Goal: Information Seeking & Learning: Learn about a topic

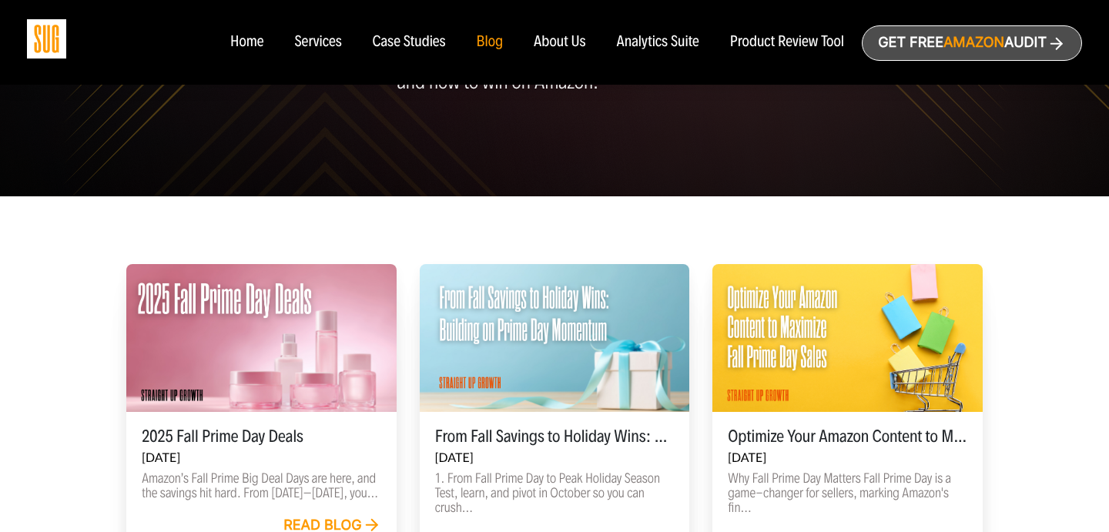
scroll to position [403, 0]
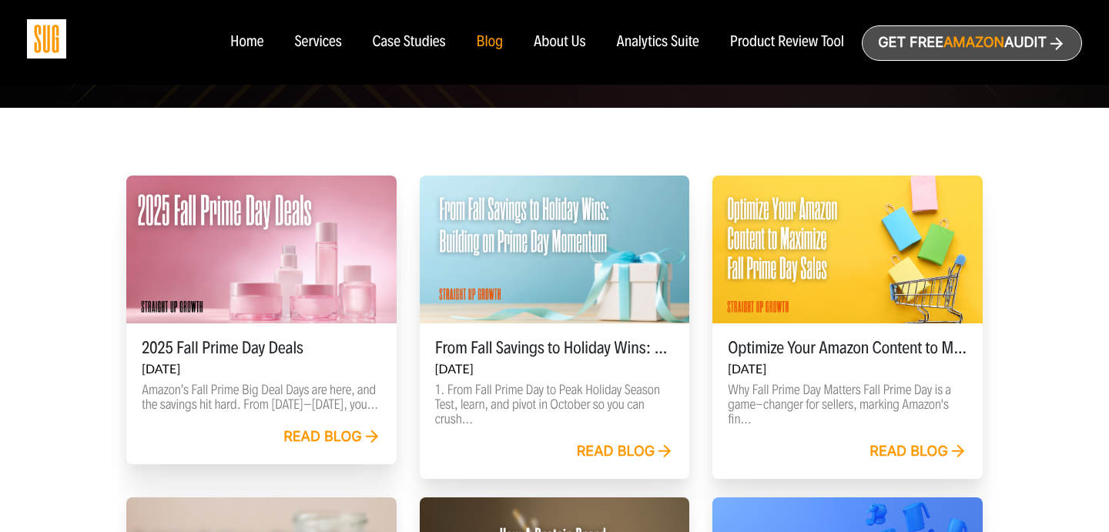
click at [322, 446] on div "Read blog" at bounding box center [333, 437] width 98 height 17
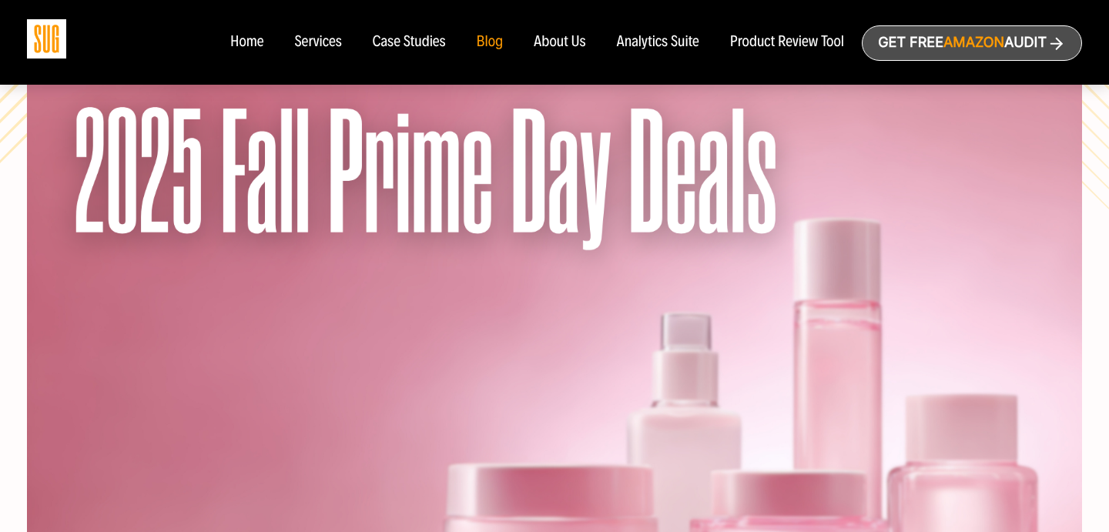
scroll to position [209, 0]
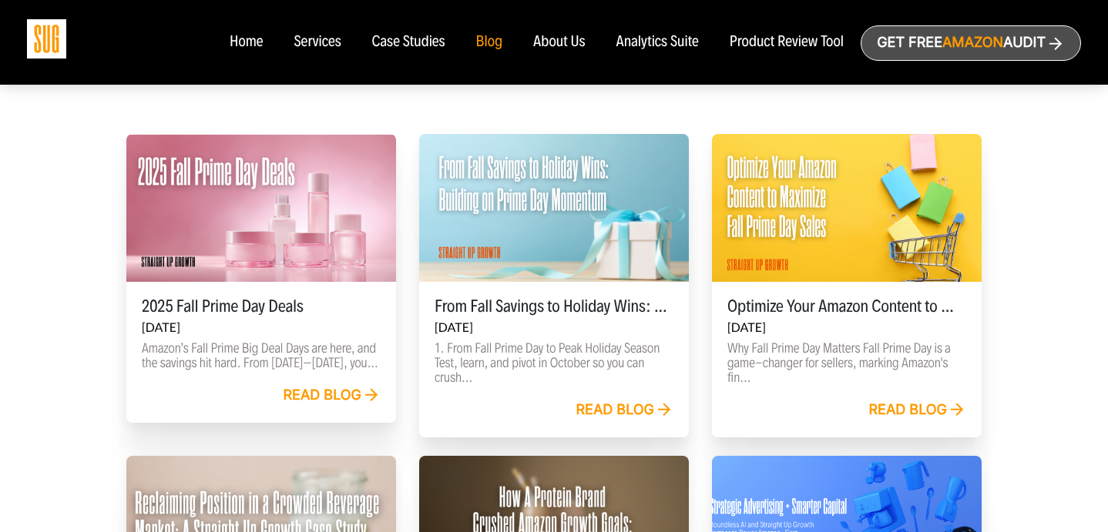
scroll to position [448, 0]
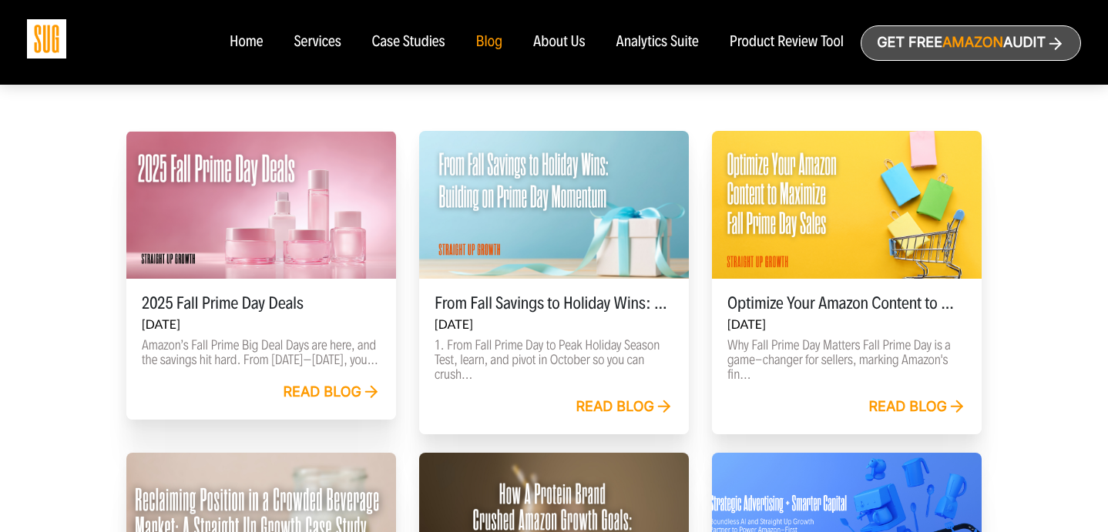
click at [317, 401] on div "Read blog" at bounding box center [332, 392] width 98 height 17
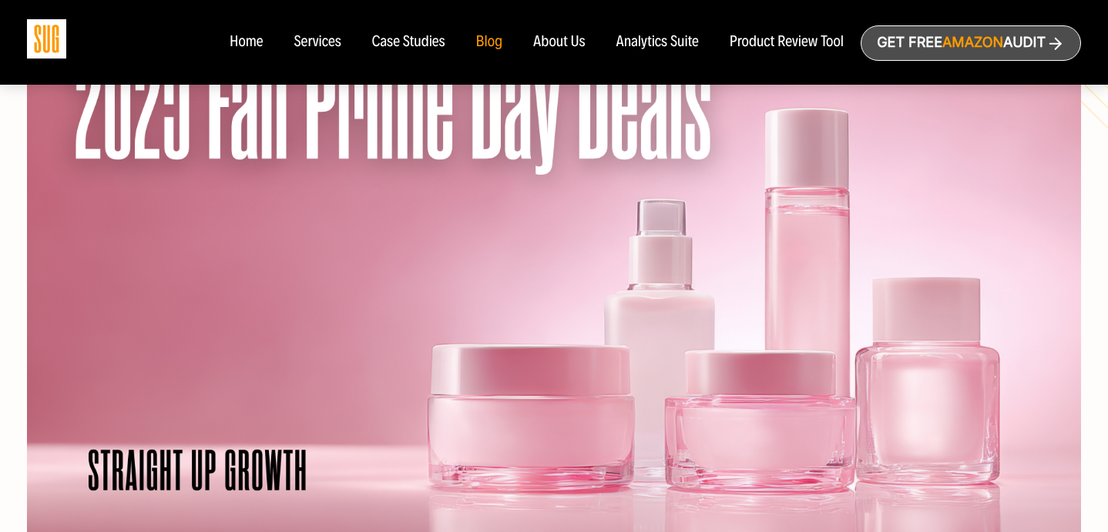
scroll to position [135, 0]
